Goal: Task Accomplishment & Management: Use online tool/utility

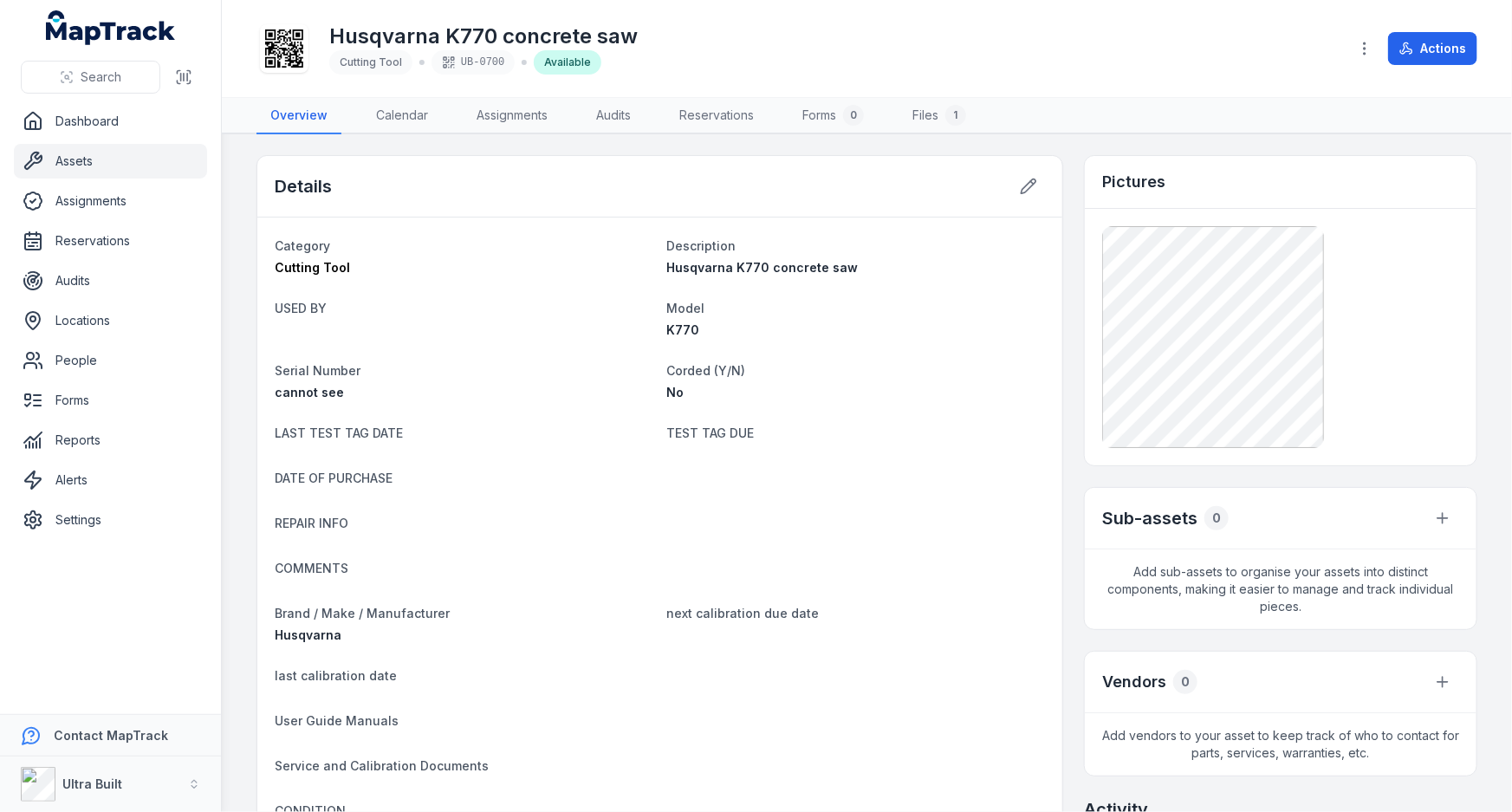
drag, startPoint x: 408, startPoint y: 360, endPoint x: 92, endPoint y: 160, distance: 374.0
click at [92, 160] on link "Assets" at bounding box center [110, 161] width 194 height 35
click at [79, 162] on link "Assets" at bounding box center [110, 161] width 194 height 35
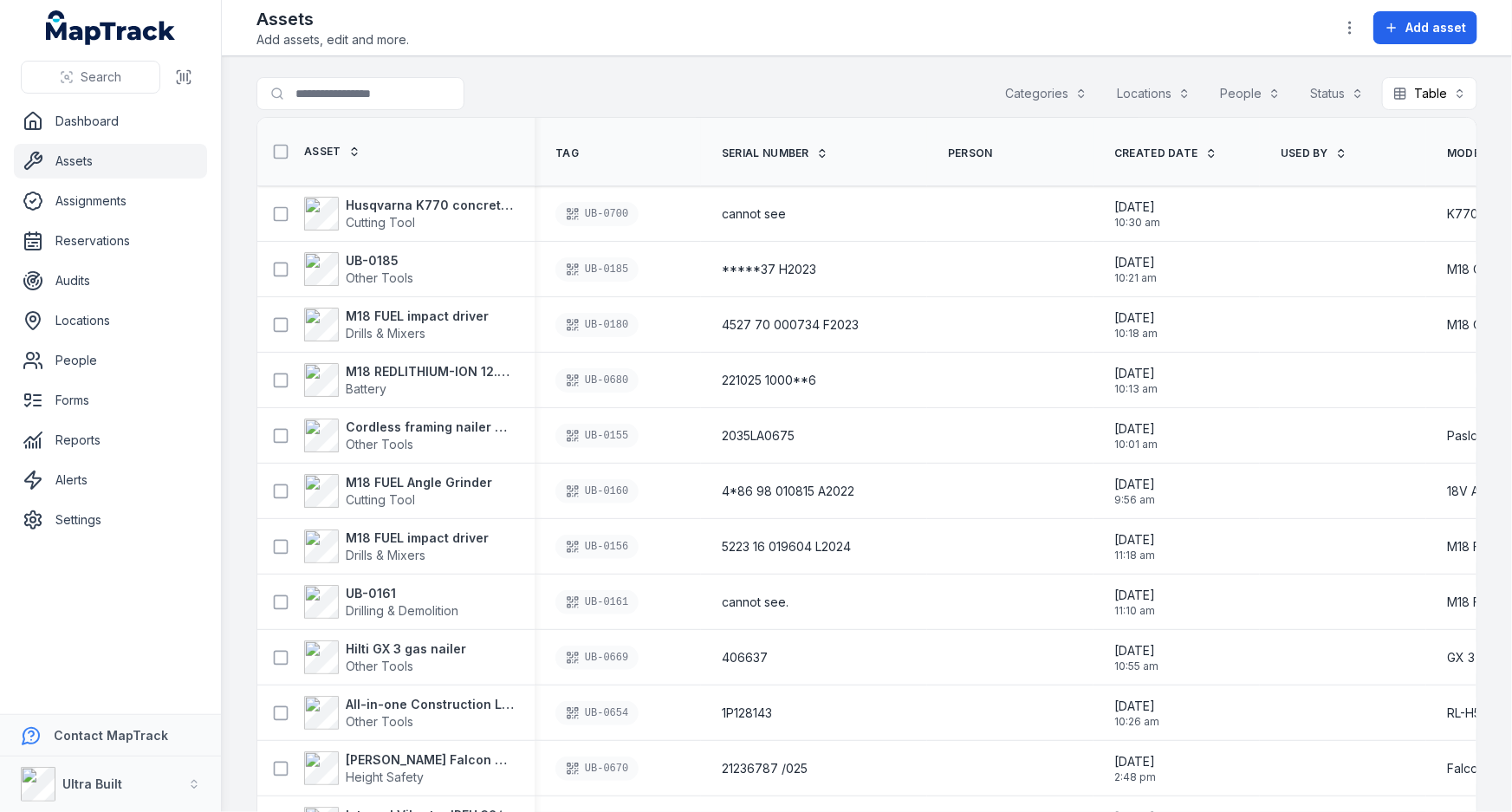
click at [71, 154] on link "Assets" at bounding box center [110, 161] width 194 height 35
click at [89, 157] on link "Assets" at bounding box center [110, 161] width 194 height 35
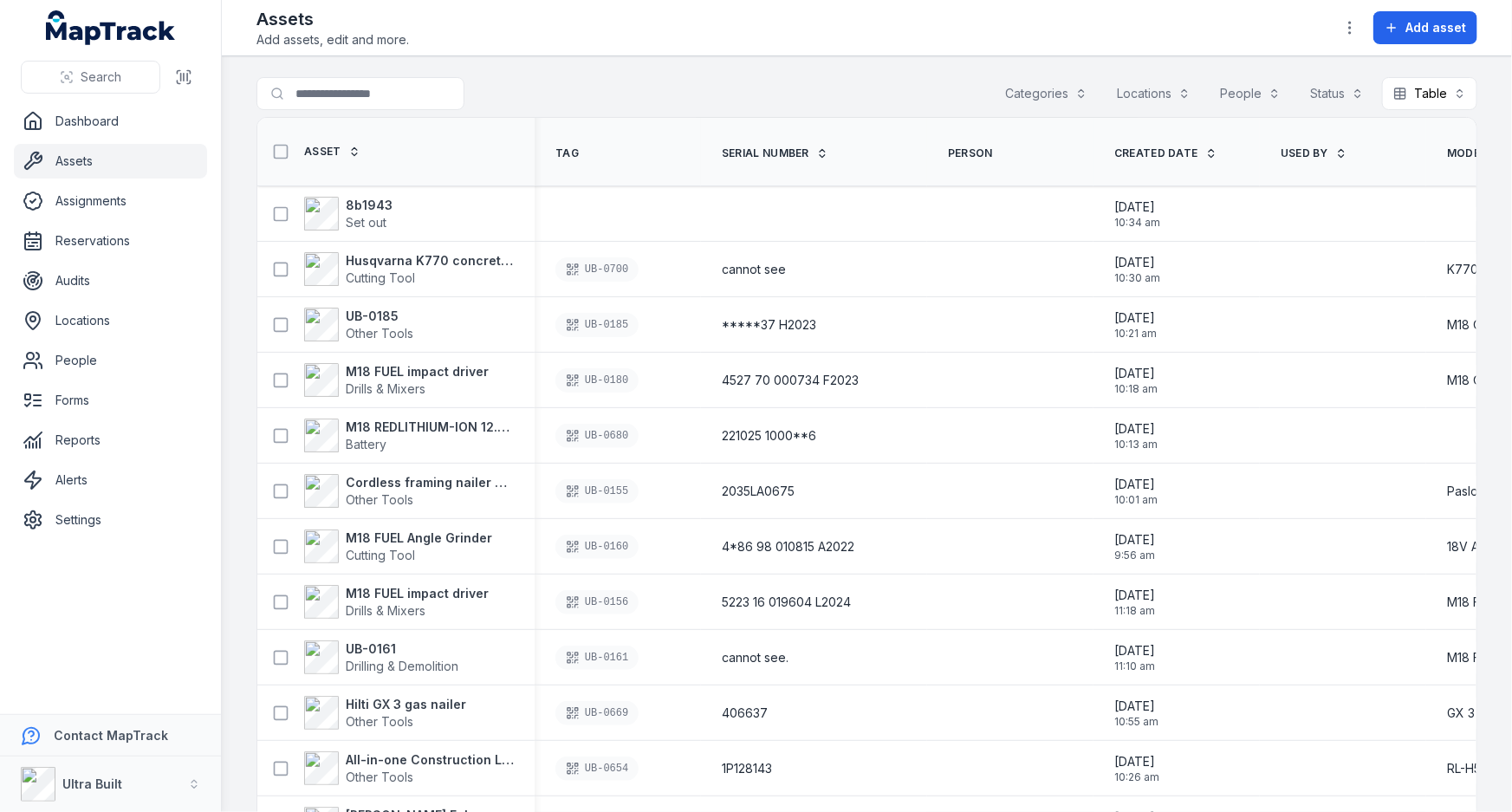
click at [521, 95] on div at bounding box center [395, 93] width 278 height 33
click at [372, 204] on strong "8b1943" at bounding box center [369, 205] width 47 height 18
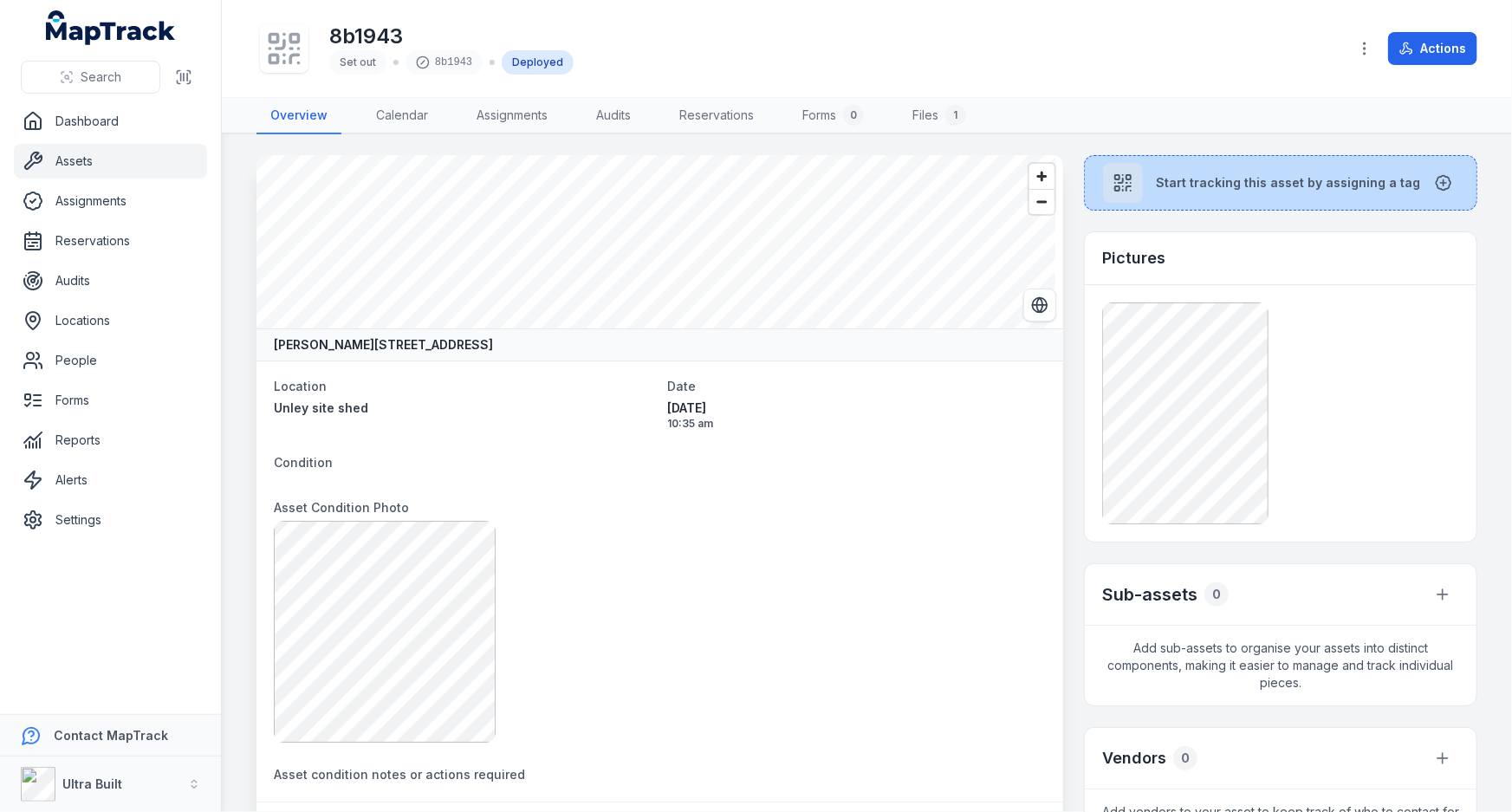
click at [1146, 190] on button "Start tracking this asset by assigning a tag" at bounding box center [1280, 182] width 394 height 55
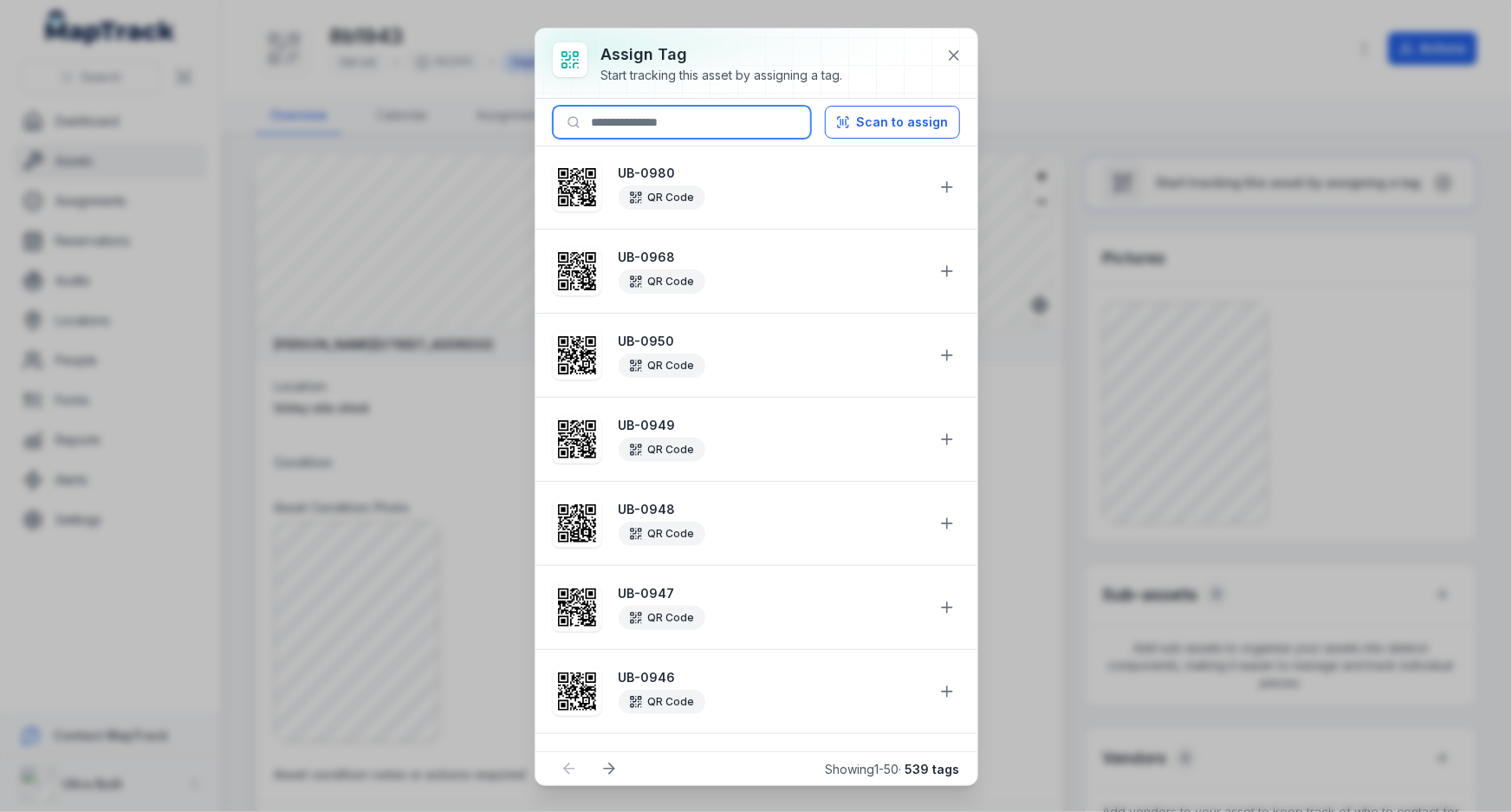
click at [693, 125] on input at bounding box center [682, 122] width 258 height 33
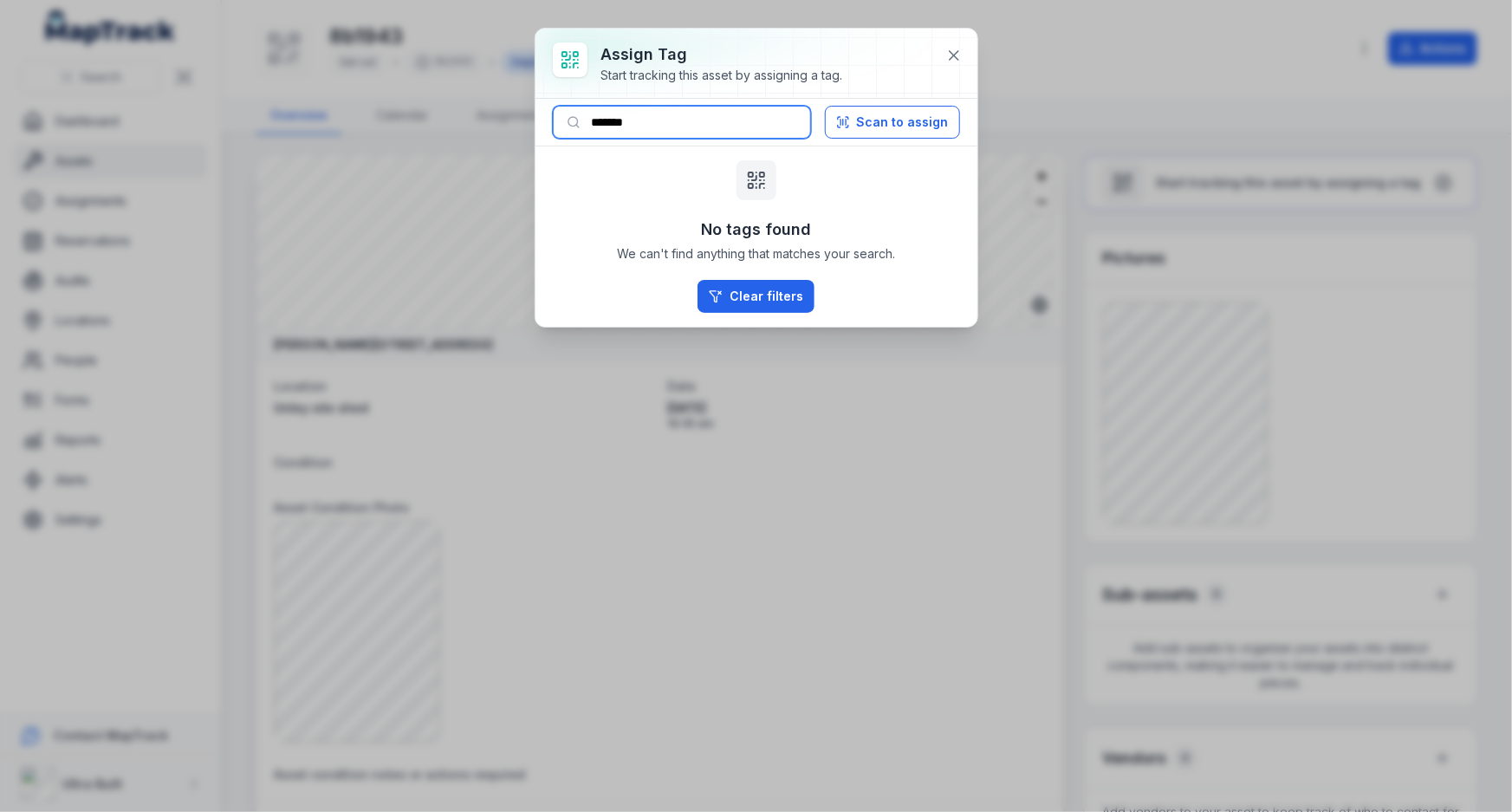
drag, startPoint x: 622, startPoint y: 121, endPoint x: 669, endPoint y: 123, distance: 47.0
click at [666, 123] on input "*******" at bounding box center [682, 122] width 258 height 33
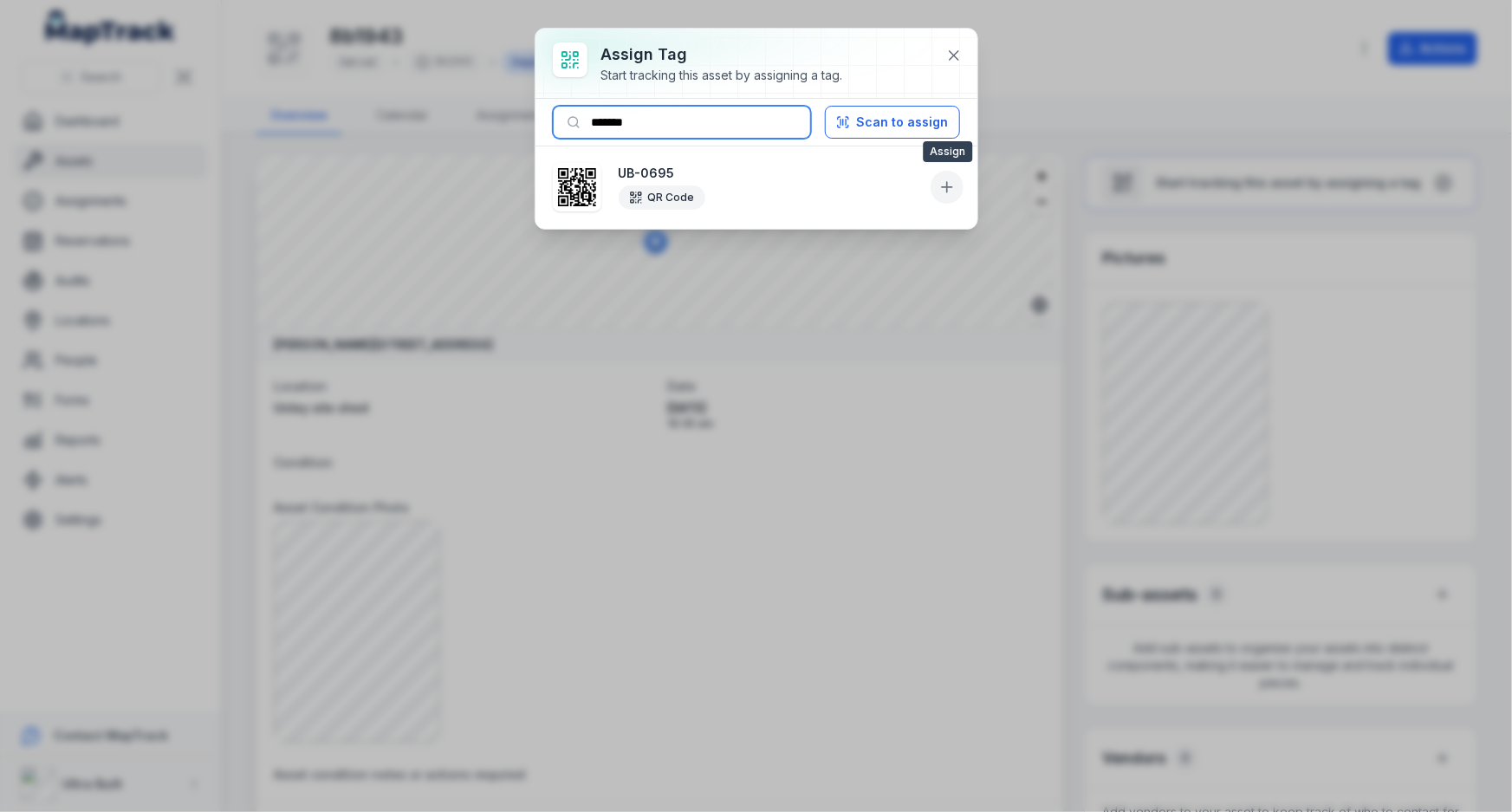
type input "*******"
click at [937, 193] on button at bounding box center [946, 187] width 33 height 33
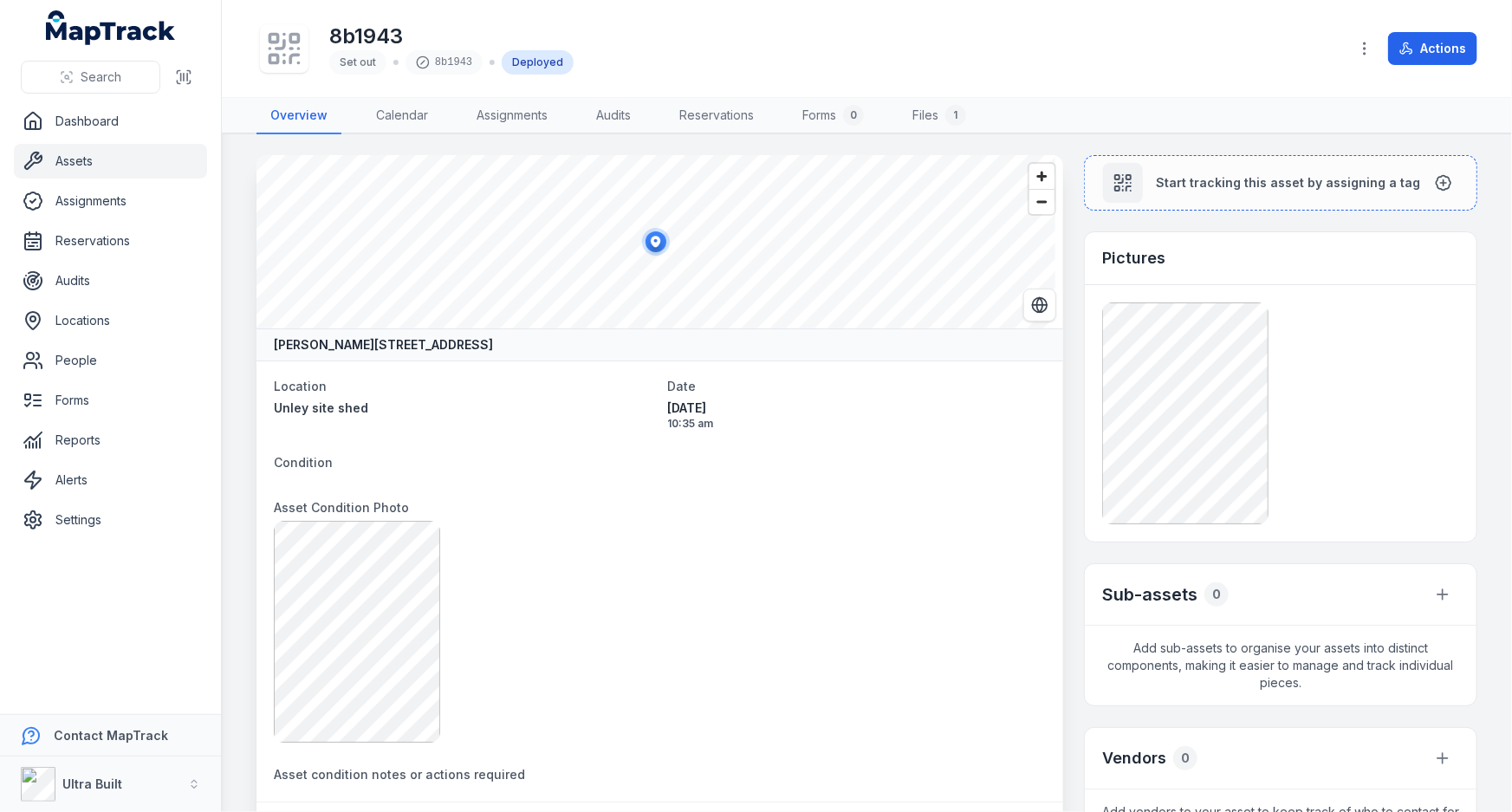
scroll to position [236, 0]
